Goal: Information Seeking & Learning: Learn about a topic

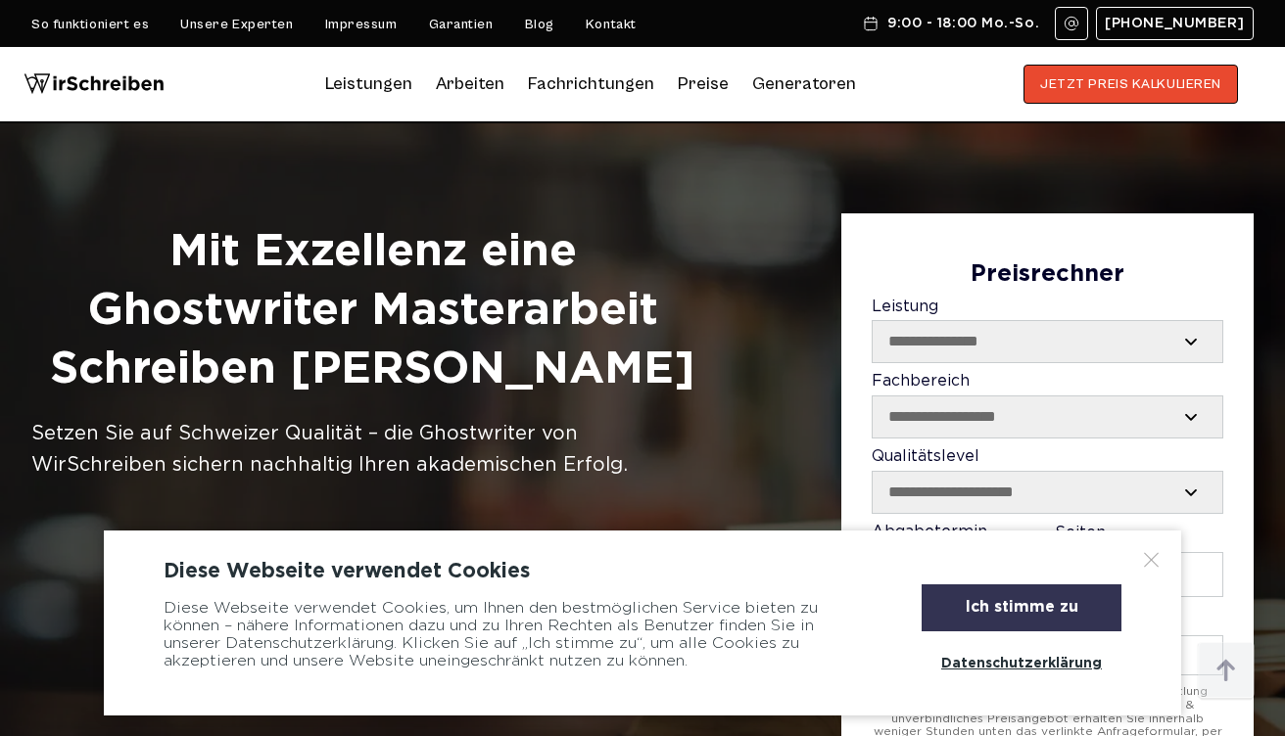
click at [1034, 614] on div "Ich stimme zu" at bounding box center [1021, 607] width 200 height 47
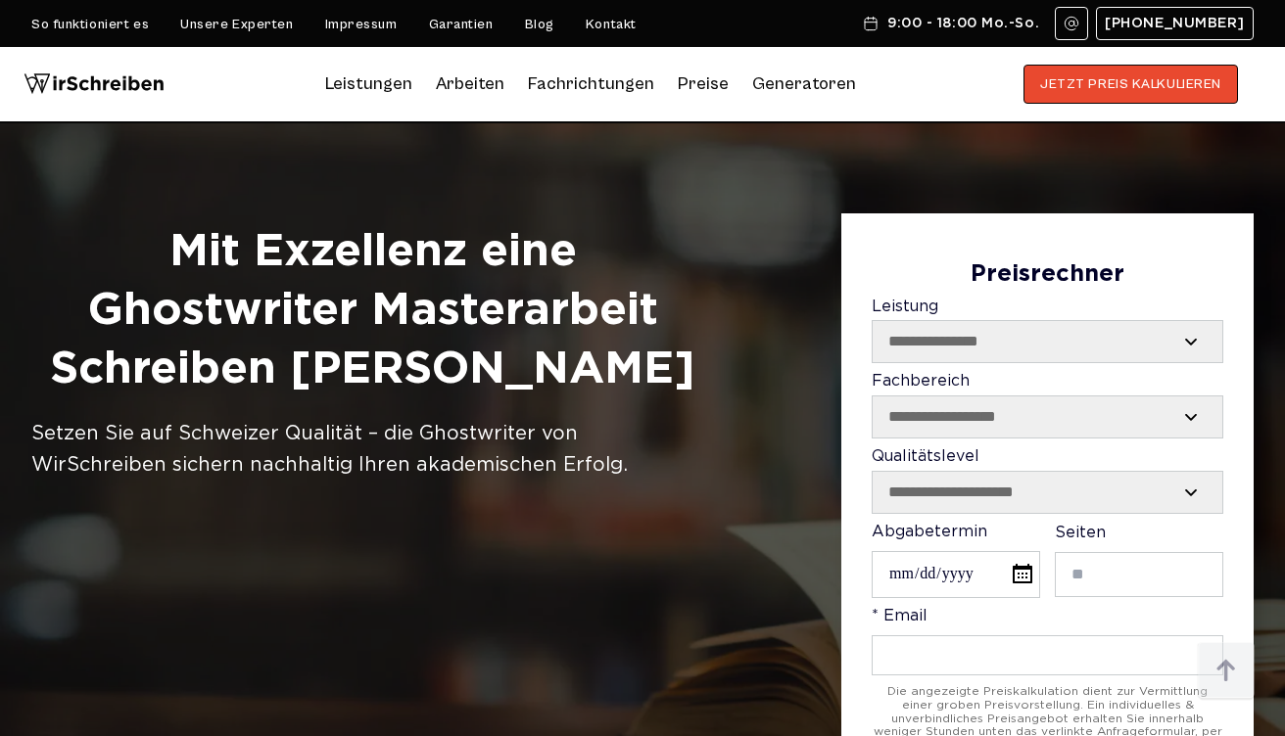
click at [1031, 351] on select "**********" at bounding box center [1047, 341] width 350 height 41
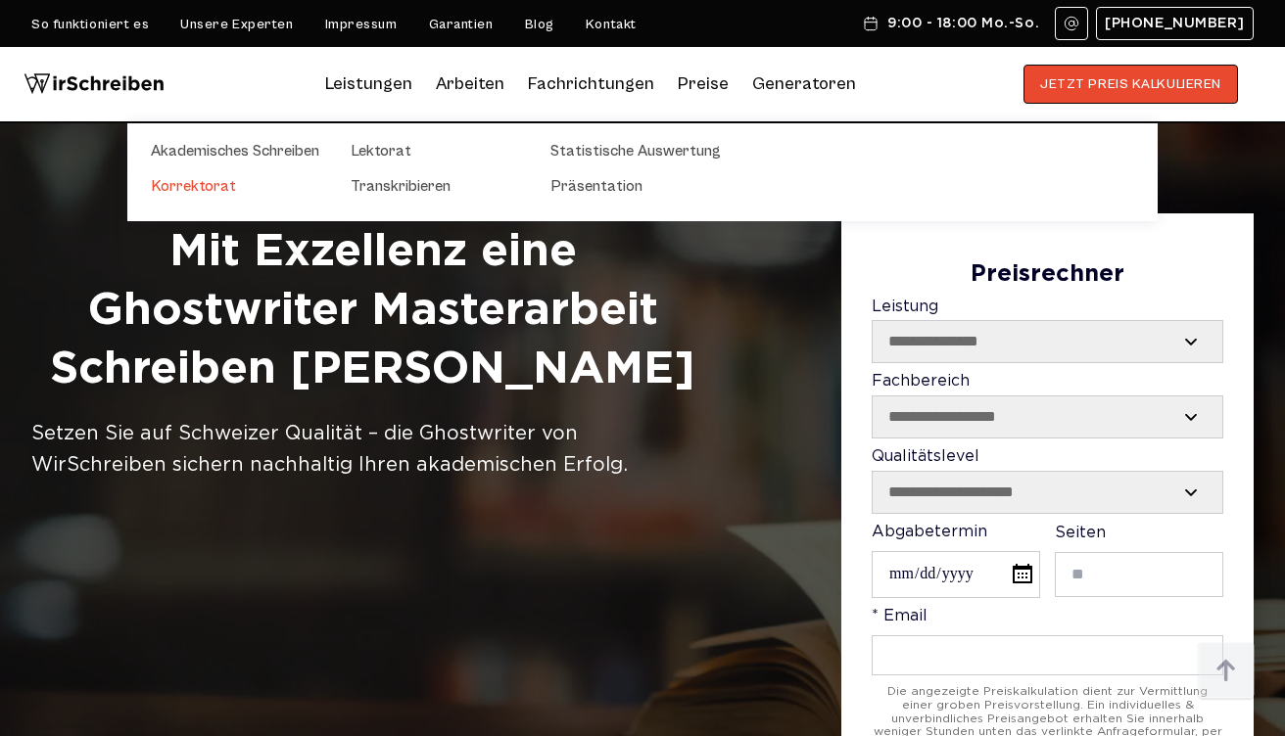
click at [193, 186] on link "Korrektorat" at bounding box center [249, 185] width 196 height 23
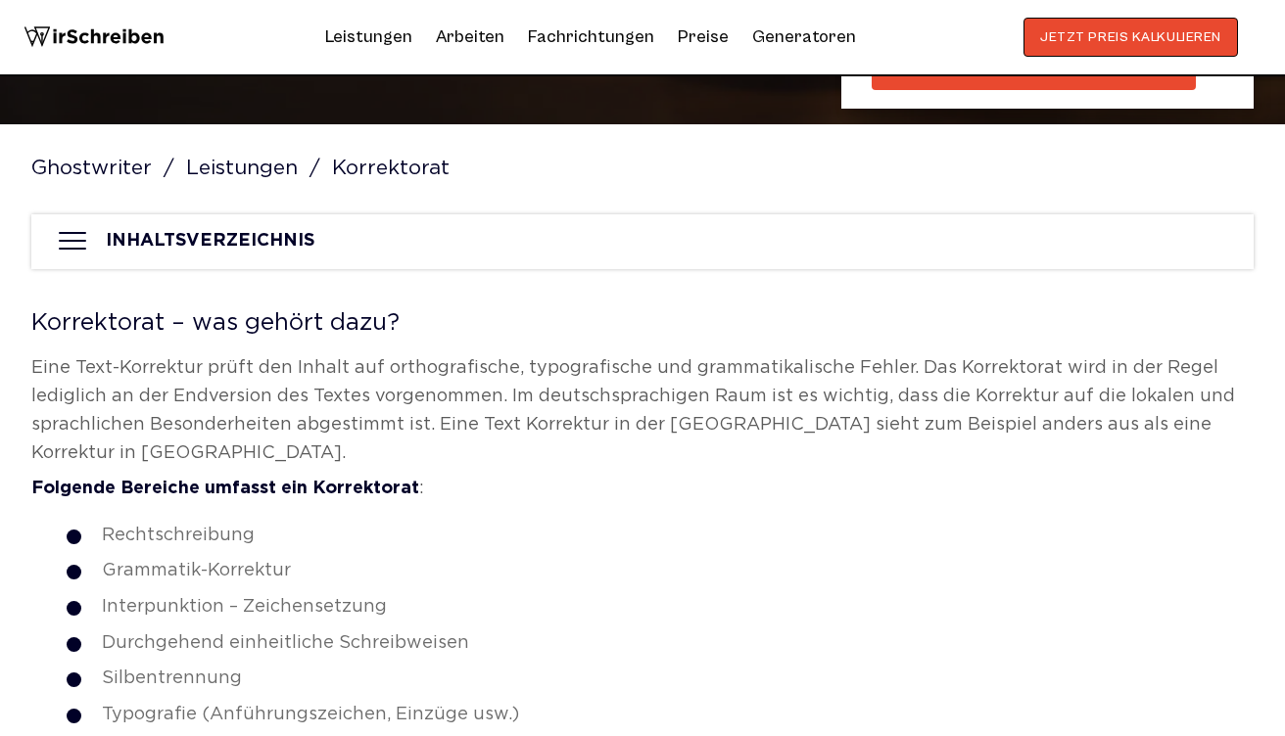
scroll to position [618, 0]
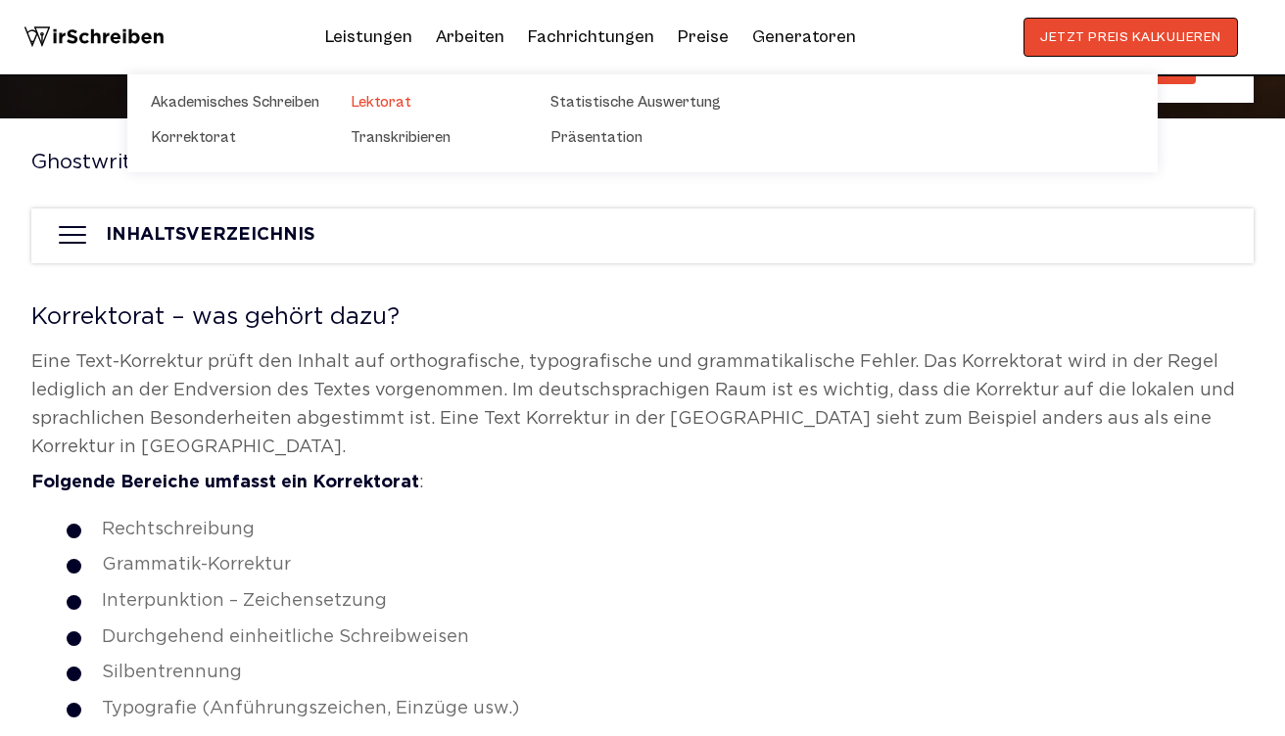
click at [369, 106] on link "Lektorat" at bounding box center [449, 101] width 196 height 23
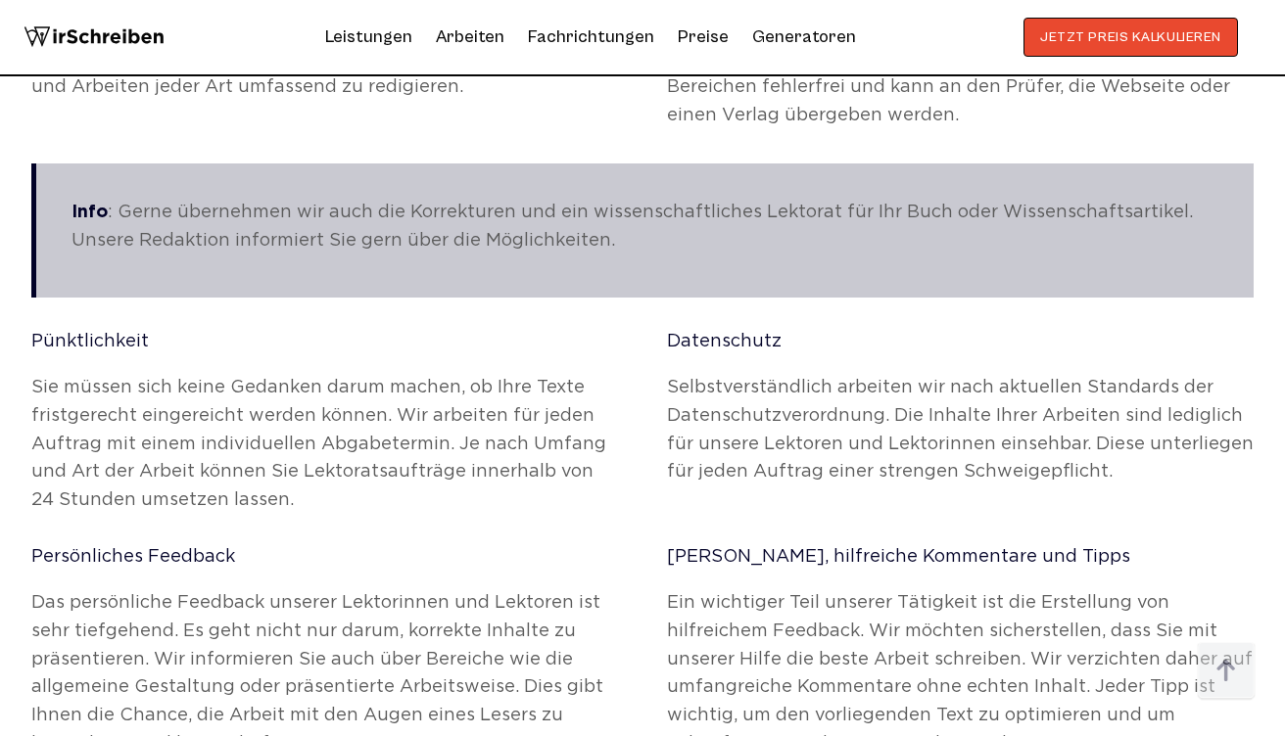
scroll to position [2367, 0]
